Goal: Transaction & Acquisition: Purchase product/service

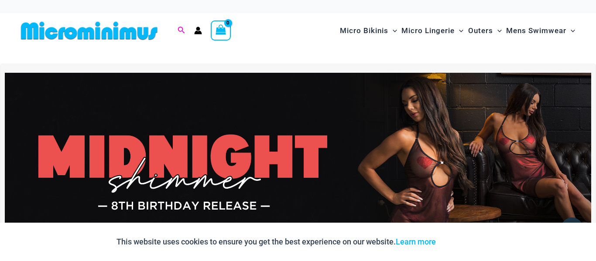
click at [179, 27] on icon "Search icon link" at bounding box center [181, 30] width 7 height 7
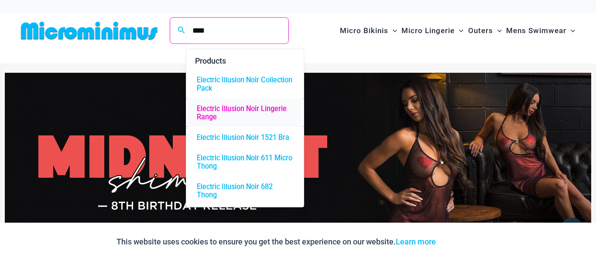
type input "****"
click at [216, 110] on span "Electric Illusion Noir Lingerie Range" at bounding box center [245, 113] width 96 height 17
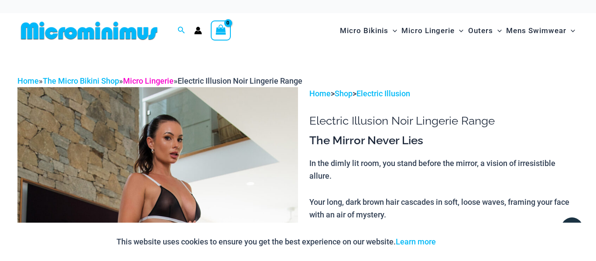
click at [159, 77] on link "Micro Lingerie" at bounding box center [148, 80] width 51 height 9
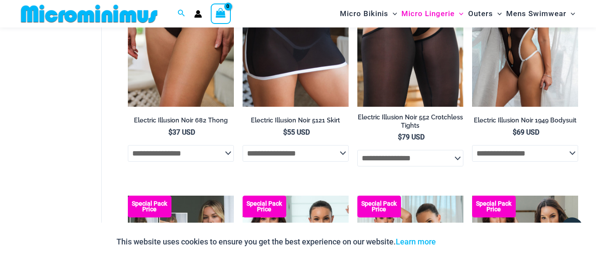
scroll to position [1687, 0]
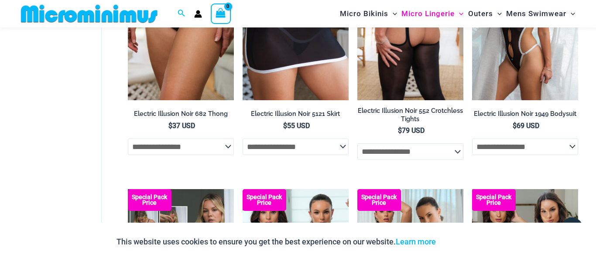
click at [398, 160] on select "**********" at bounding box center [410, 152] width 106 height 17
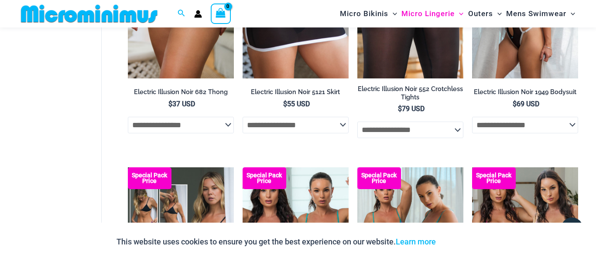
scroll to position [1711, 0]
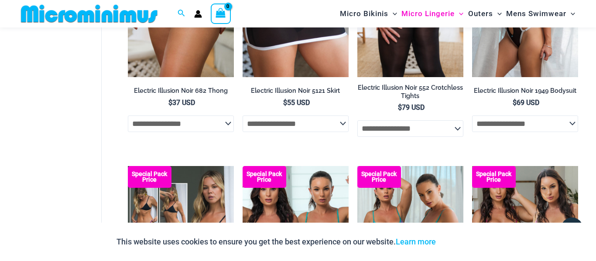
click at [412, 134] on select "**********" at bounding box center [410, 128] width 106 height 17
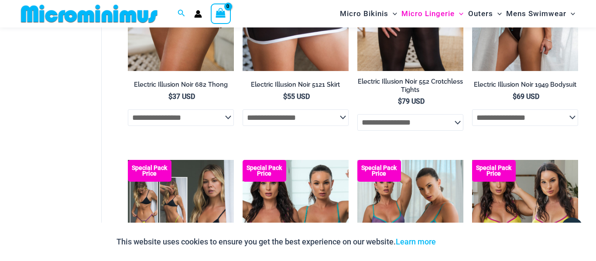
scroll to position [1743, 0]
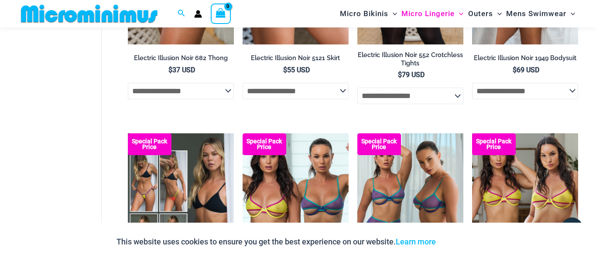
click at [429, 104] on select "**********" at bounding box center [410, 96] width 106 height 17
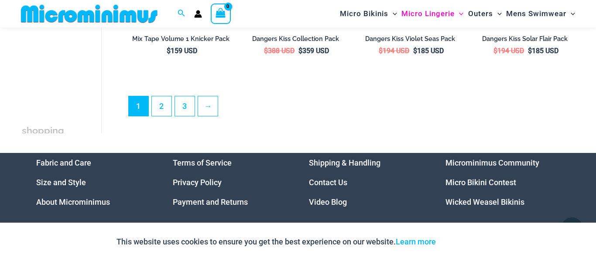
scroll to position [2037, 0]
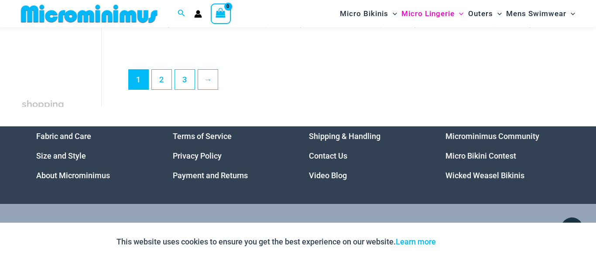
click at [150, 83] on ul "1 2 3 →" at bounding box center [353, 81] width 450 height 25
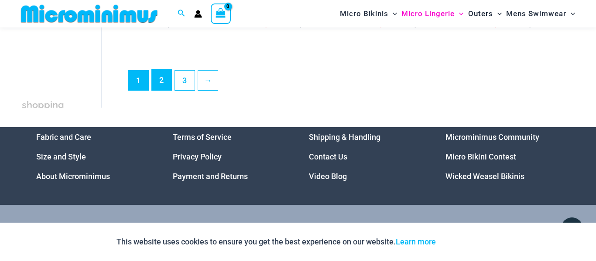
click at [165, 82] on link "2" at bounding box center [162, 80] width 20 height 21
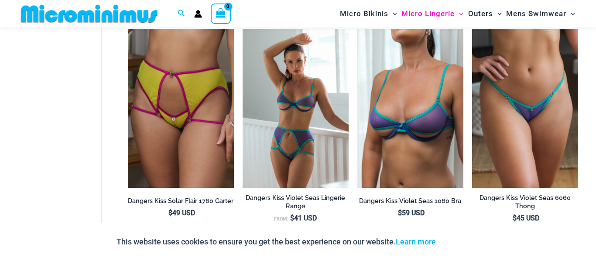
scroll to position [316, 0]
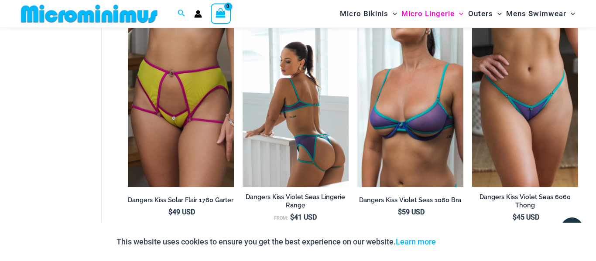
click at [295, 125] on img at bounding box center [296, 107] width 106 height 159
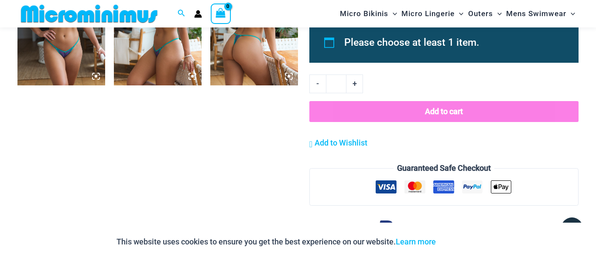
scroll to position [842, 0]
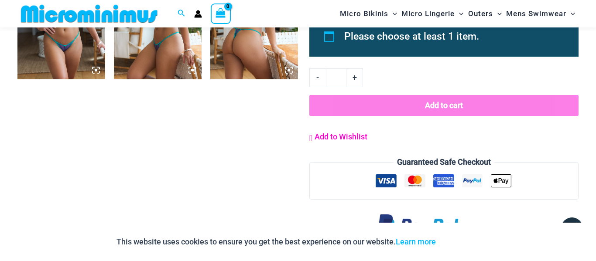
click at [325, 140] on span "Add to Wishlist" at bounding box center [341, 136] width 53 height 9
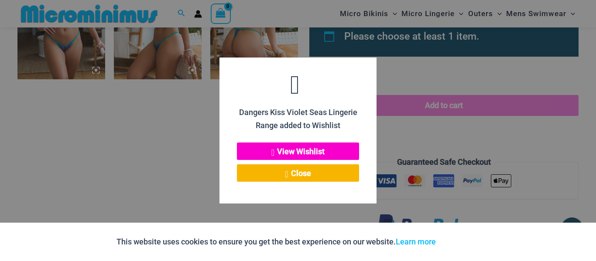
click at [318, 148] on button "View Wishlist" at bounding box center [298, 151] width 122 height 17
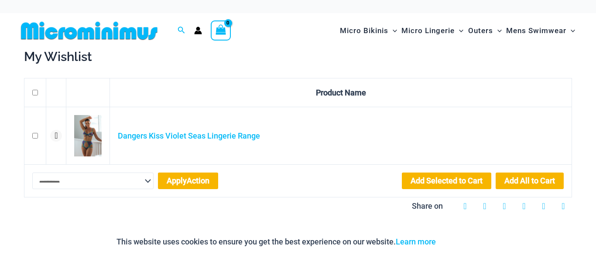
click at [198, 34] on icon "Account icon link" at bounding box center [198, 32] width 7 height 3
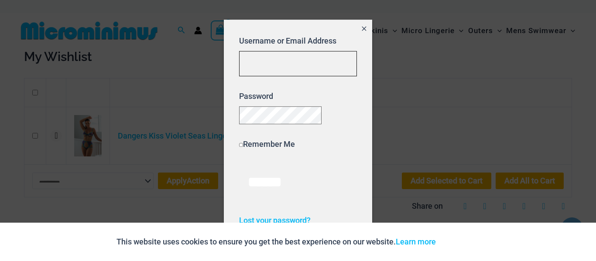
click at [283, 65] on input "Username or Email Address" at bounding box center [298, 64] width 118 height 26
type input "**********"
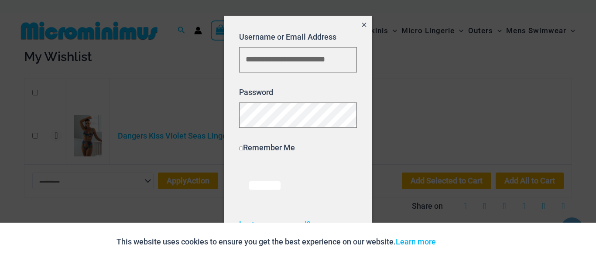
click at [255, 148] on label "Remember Me" at bounding box center [267, 147] width 56 height 9
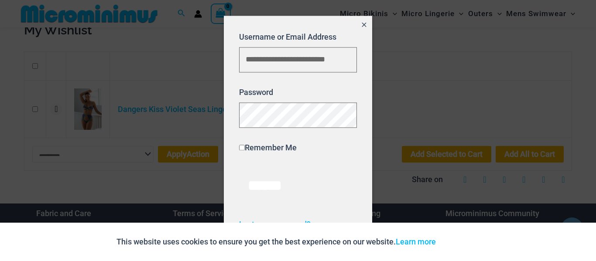
scroll to position [25, 0]
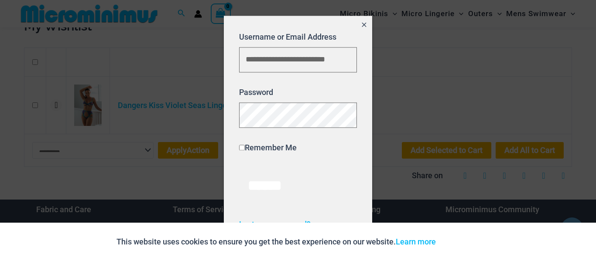
click at [299, 144] on p "Remember Me" at bounding box center [298, 148] width 118 height 12
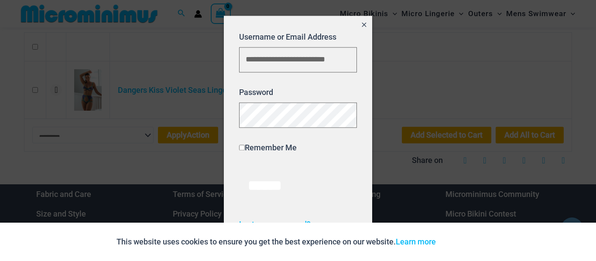
scroll to position [39, 0]
click at [364, 23] on icon "Close popup" at bounding box center [364, 24] width 7 height 7
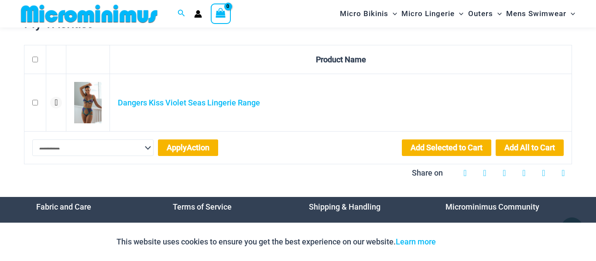
scroll to position [0, 0]
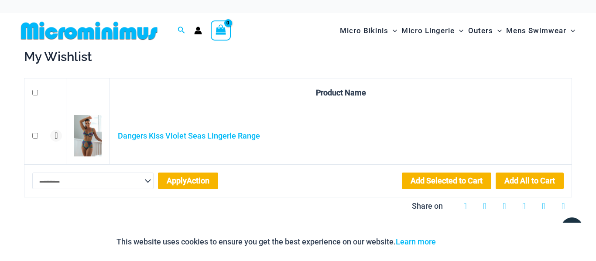
click at [199, 31] on icon "Account icon link" at bounding box center [198, 32] width 7 height 3
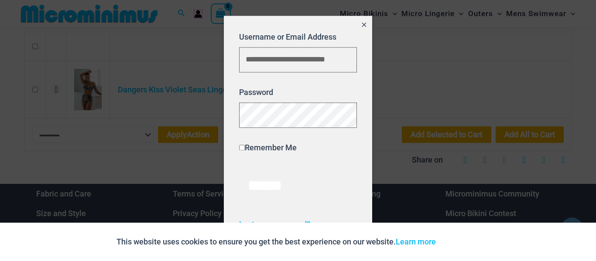
scroll to position [52, 0]
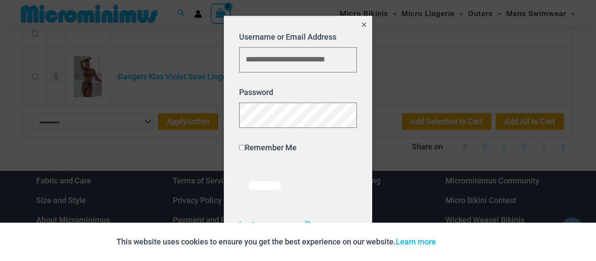
click at [367, 27] on icon "Close popup" at bounding box center [364, 24] width 7 height 7
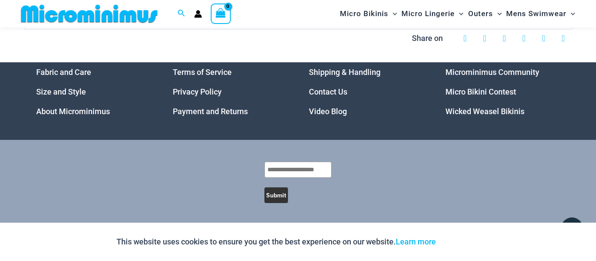
scroll to position [0, 0]
